Goal: Information Seeking & Learning: Learn about a topic

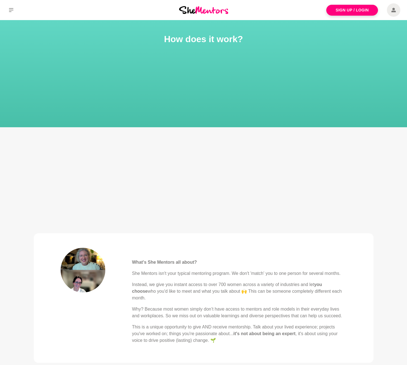
click at [210, 14] on div at bounding box center [204, 10] width 136 height 20
click at [210, 10] on img at bounding box center [203, 10] width 49 height 8
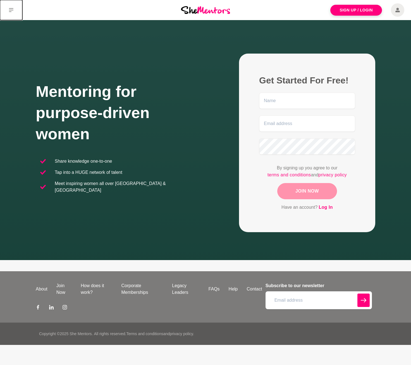
click at [13, 8] on icon at bounding box center [11, 10] width 4 height 4
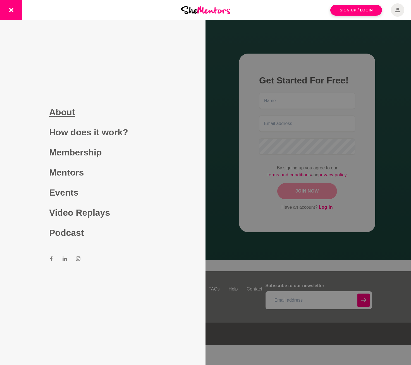
click at [68, 114] on link "About" at bounding box center [102, 112] width 107 height 20
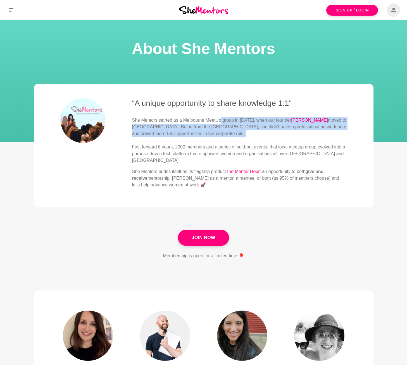
drag, startPoint x: 222, startPoint y: 123, endPoint x: 222, endPoint y: 141, distance: 18.2
click at [222, 140] on p "She Mentors started as a Melbourne MeetUp group in [DATE], when our founder [PE…" at bounding box center [239, 140] width 214 height 47
click at [222, 142] on p "She Mentors started as a Melbourne MeetUp group in [DATE], when our founder [PE…" at bounding box center [239, 140] width 214 height 47
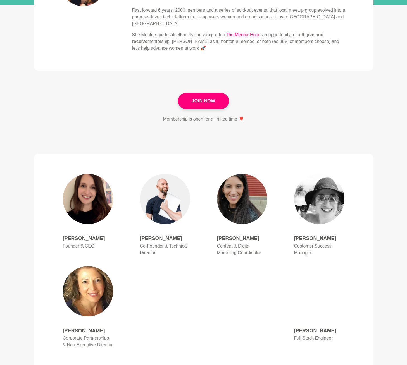
scroll to position [152, 0]
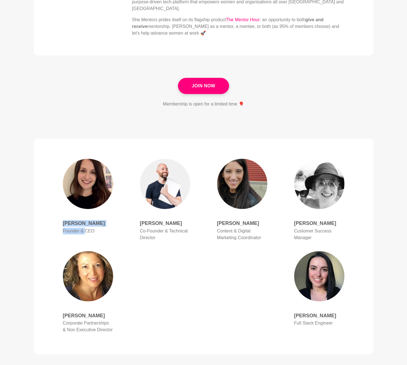
drag, startPoint x: 62, startPoint y: 224, endPoint x: 95, endPoint y: 232, distance: 33.7
click at [86, 231] on div "[PERSON_NAME] Founder & CEO" at bounding box center [87, 197] width 77 height 86
click at [99, 232] on p "Founder & CEO" at bounding box center [88, 231] width 50 height 7
drag, startPoint x: 99, startPoint y: 231, endPoint x: 48, endPoint y: 230, distance: 50.5
click at [49, 230] on figure "[PERSON_NAME] Founder & CEO [PERSON_NAME] Co-Founder & Technical Director [PERS…" at bounding box center [204, 247] width 340 height 216
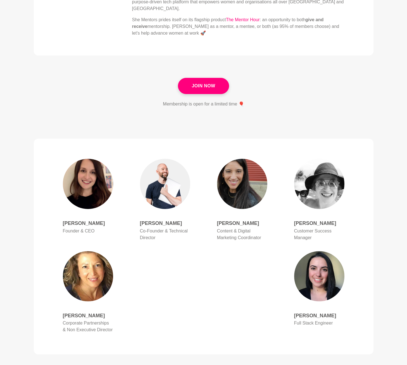
drag, startPoint x: 92, startPoint y: 232, endPoint x: 96, endPoint y: 232, distance: 3.6
click at [92, 232] on p "Founder & CEO" at bounding box center [88, 231] width 50 height 7
drag, startPoint x: 177, startPoint y: 233, endPoint x: 184, endPoint y: 233, distance: 7.5
click at [182, 233] on div "[PERSON_NAME] Co-Founder & Technical Director" at bounding box center [165, 200] width 77 height 92
click at [207, 233] on div "[PERSON_NAME] Content & Digital Marketing Coordinator" at bounding box center [242, 200] width 77 height 92
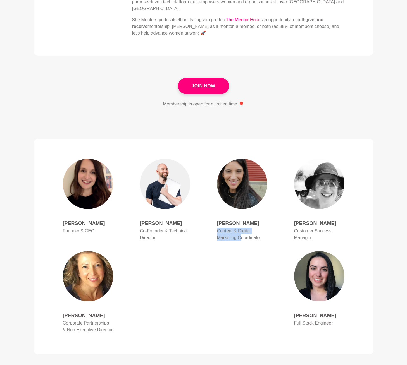
drag, startPoint x: 225, startPoint y: 230, endPoint x: 241, endPoint y: 238, distance: 18.1
click at [241, 238] on div "[PERSON_NAME] Content & Digital Marketing Coordinator" at bounding box center [242, 231] width 50 height 22
click at [256, 239] on p "Content & Digital Marketing Coordinator" at bounding box center [242, 234] width 50 height 13
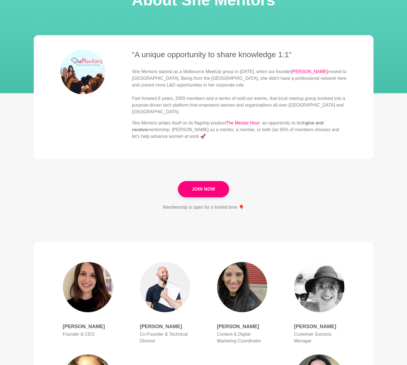
scroll to position [0, 0]
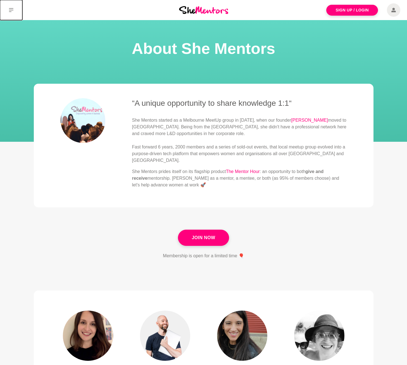
click at [11, 11] on icon at bounding box center [11, 10] width 4 height 4
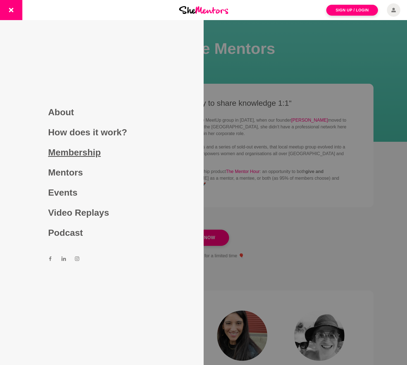
click at [81, 152] on link "Membership" at bounding box center [101, 152] width 107 height 20
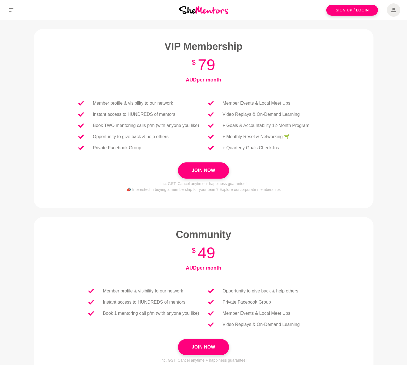
scroll to position [3, 0]
